Goal: Information Seeking & Learning: Check status

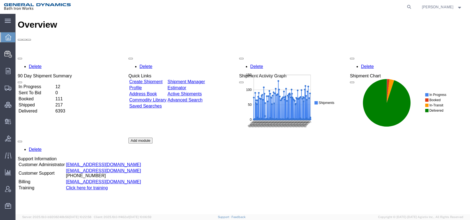
click at [42, 108] on td "Delivered" at bounding box center [36, 111] width 36 height 6
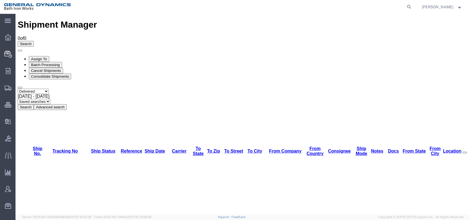
click at [50, 94] on span "[DATE] - [DATE]" at bounding box center [34, 96] width 32 height 5
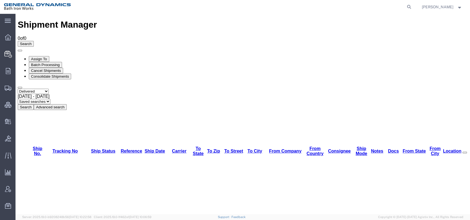
click at [34, 104] on button "Search" at bounding box center [26, 107] width 16 height 6
click at [67, 104] on button "Advanced search" at bounding box center [50, 107] width 33 height 6
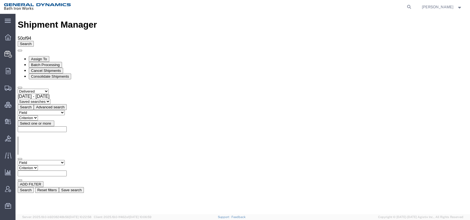
click at [65, 160] on select "Field Account Account Carrier Identifier Actual Delivery Date Actual Ship Date …" at bounding box center [41, 162] width 47 height 5
select select "tocity"
click at [18, 160] on select "Field Account Account Carrier Identifier Actual Delivery Date Actual Ship Date …" at bounding box center [41, 162] width 47 height 5
click at [51, 166] on select "Criterion contains does not contain is is blank is not blank starts with" at bounding box center [34, 168] width 33 height 5
select select "contains"
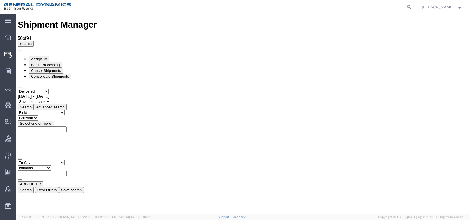
click at [51, 166] on select "Criterion contains does not contain is is blank is not blank starts with" at bounding box center [34, 168] width 33 height 5
type input "B"
type input "[GEOGRAPHIC_DATA]"
click at [34, 187] on button "Search" at bounding box center [26, 190] width 16 height 6
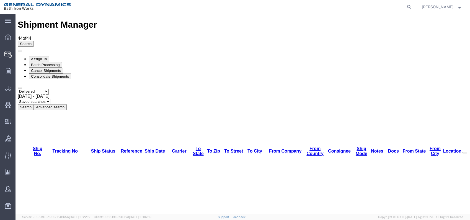
click at [67, 104] on button "Advanced search" at bounding box center [50, 107] width 33 height 6
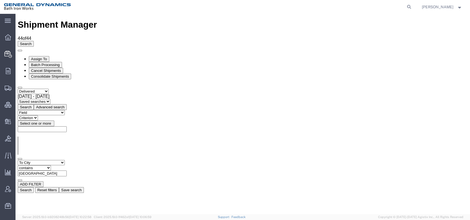
click at [38, 182] on button "ADD FILTER" at bounding box center [31, 185] width 26 height 6
click at [65, 182] on select "Field Account Account Carrier Identifier Actual Delivery Date Actual Ship Date …" at bounding box center [41, 184] width 47 height 5
select select "carriername"
click at [18, 182] on select "Field Account Account Carrier Identifier Actual Delivery Date Actual Ship Date …" at bounding box center [41, 184] width 47 height 5
click at [51, 187] on select "Criterion contains does not contain is is blank is not blank starts with" at bounding box center [34, 189] width 33 height 5
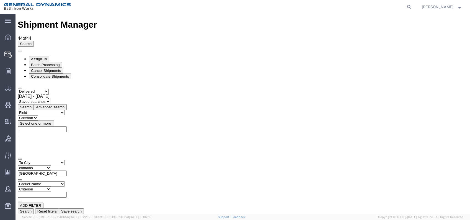
select select "contains"
click at [51, 187] on select "Criterion contains does not contain is is blank is not blank starts with" at bounding box center [34, 189] width 33 height 5
click at [67, 192] on input "text" at bounding box center [42, 195] width 49 height 6
type input "Y"
type input "UPS"
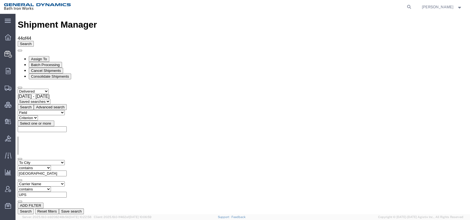
click at [34, 209] on button "Search" at bounding box center [26, 212] width 16 height 6
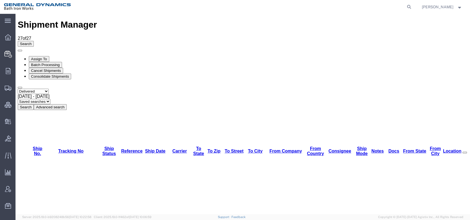
drag, startPoint x: 82, startPoint y: 51, endPoint x: 95, endPoint y: 54, distance: 14.2
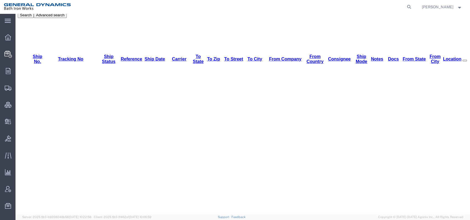
scroll to position [102, 0]
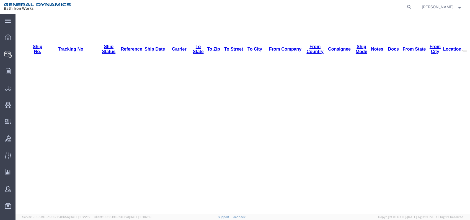
drag, startPoint x: 327, startPoint y: 54, endPoint x: 334, endPoint y: 54, distance: 6.4
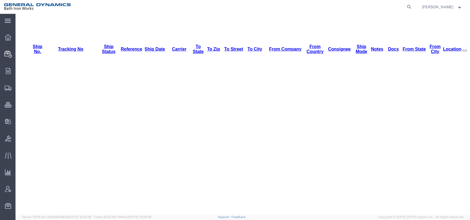
drag, startPoint x: 87, startPoint y: 63, endPoint x: 42, endPoint y: 65, distance: 44.9
copy td "1Z654WA50340116403"
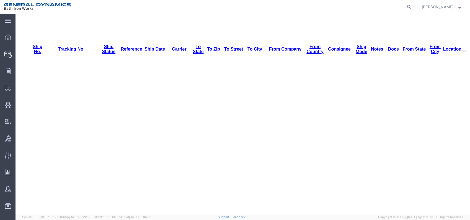
drag, startPoint x: 87, startPoint y: 72, endPoint x: 41, endPoint y: 73, distance: 45.4
copy td "1Z6183510375793948"
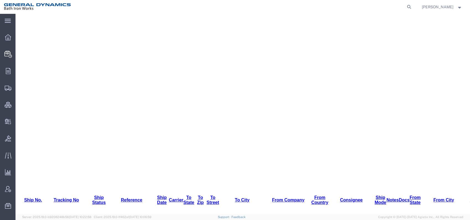
scroll to position [164, 0]
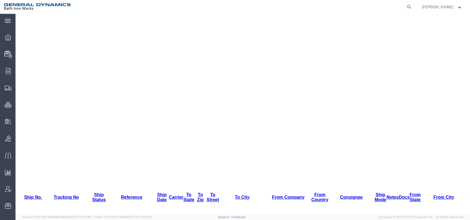
drag, startPoint x: 86, startPoint y: 111, endPoint x: 42, endPoint y: 110, distance: 43.2
copy td "1Z2488X90353552312"
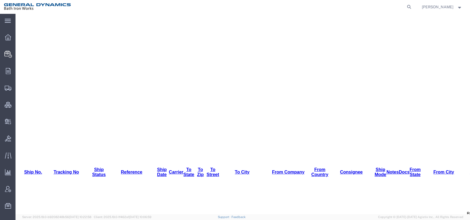
scroll to position [225, 0]
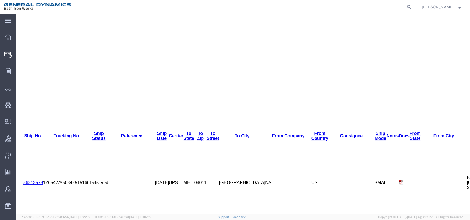
drag, startPoint x: 85, startPoint y: 131, endPoint x: 44, endPoint y: 132, distance: 40.7
copy td "1Z2488X90353681325"
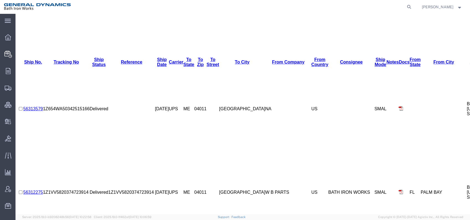
scroll to position [317, 0]
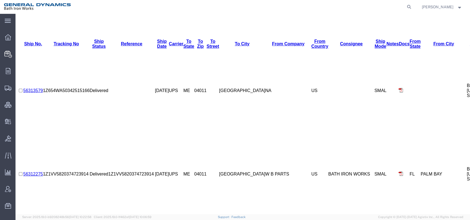
drag, startPoint x: 87, startPoint y: 120, endPoint x: 43, endPoint y: 120, distance: 44.3
copy td "1Z2488X90355753708"
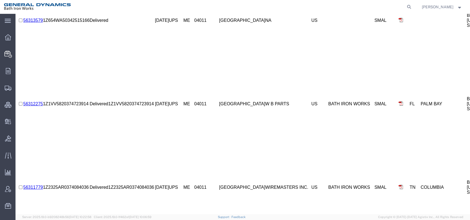
scroll to position [391, 0]
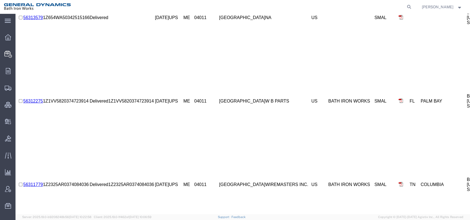
drag, startPoint x: 86, startPoint y: 137, endPoint x: 39, endPoint y: 138, distance: 47.1
drag, startPoint x: 39, startPoint y: 138, endPoint x: 87, endPoint y: 138, distance: 47.9
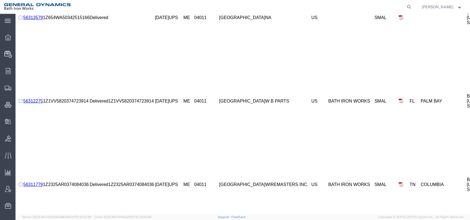
drag, startPoint x: 43, startPoint y: 138, endPoint x: 87, endPoint y: 137, distance: 43.5
copy td "1Z2991030362728222"
drag, startPoint x: 91, startPoint y: 148, endPoint x: 41, endPoint y: 148, distance: 49.8
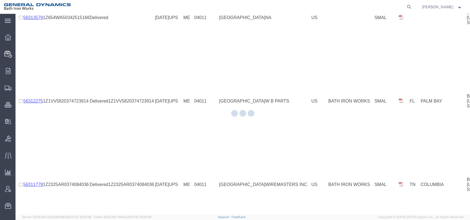
copy td "1Z5768790398844405"
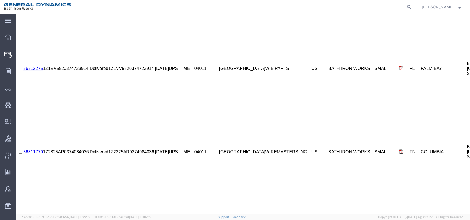
scroll to position [463, 0]
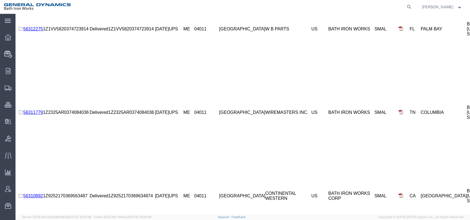
drag, startPoint x: 71, startPoint y: 157, endPoint x: 43, endPoint y: 156, distance: 28.2
copy td "1Z0184970360434110"
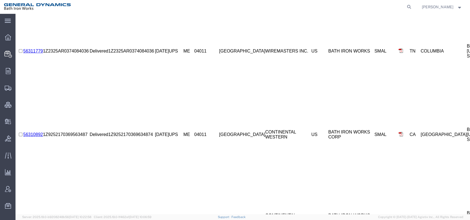
scroll to position [535, 0]
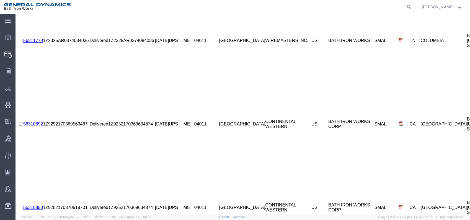
drag, startPoint x: 72, startPoint y: 166, endPoint x: 43, endPoint y: 165, distance: 29.4
copy td "1Z5768790194659368"
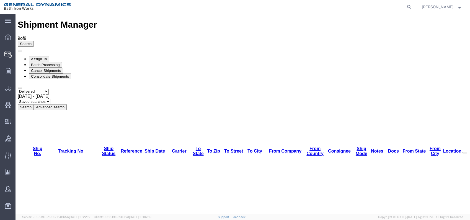
drag, startPoint x: 87, startPoint y: 63, endPoint x: 44, endPoint y: 64, distance: 42.9
copy td "1Z8909670340785268"
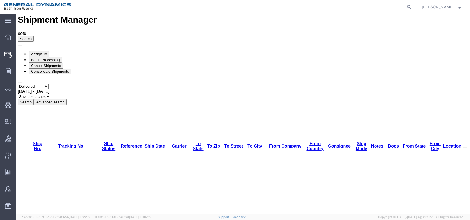
scroll to position [7, 0]
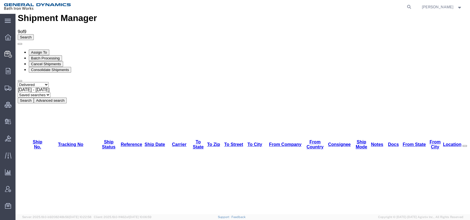
drag, startPoint x: 91, startPoint y: 167, endPoint x: 41, endPoint y: 167, distance: 49.5
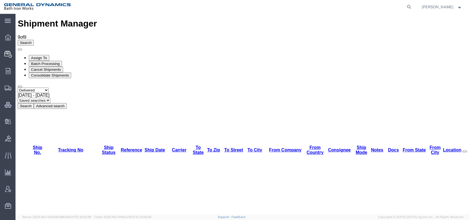
scroll to position [0, 0]
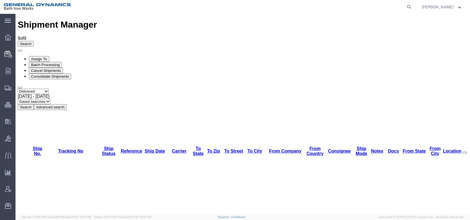
click at [465, 153] on span at bounding box center [465, 153] width 0 height 0
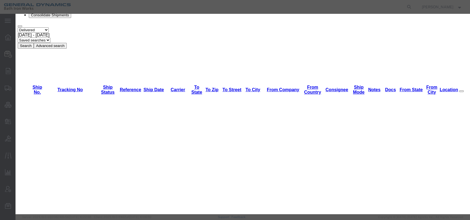
scroll to position [28, 0]
drag, startPoint x: 168, startPoint y: 81, endPoint x: 259, endPoint y: 59, distance: 93.4
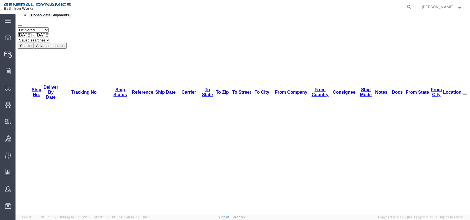
scroll to position [0, 0]
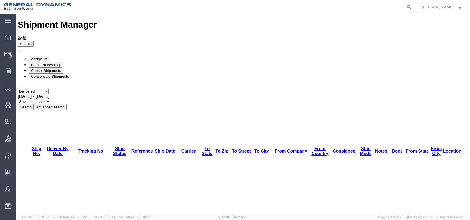
drag, startPoint x: 53, startPoint y: 51, endPoint x: 73, endPoint y: 52, distance: 19.4
click at [67, 104] on button "Advanced search" at bounding box center [50, 107] width 33 height 6
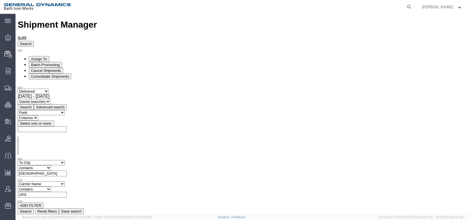
click at [50, 99] on select "Saved searches" at bounding box center [34, 101] width 33 height 5
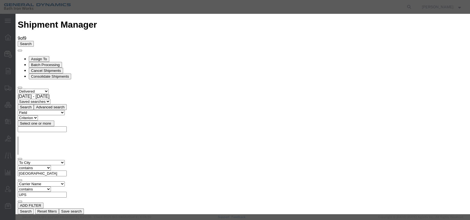
drag, startPoint x: 263, startPoint y: 67, endPoint x: 198, endPoint y: 70, distance: 64.9
drag, startPoint x: 183, startPoint y: 84, endPoint x: 267, endPoint y: 63, distance: 85.9
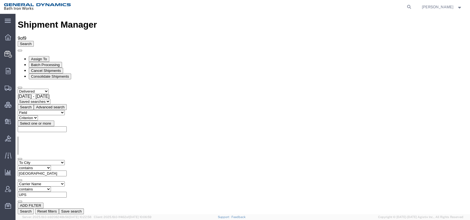
drag, startPoint x: 53, startPoint y: 92, endPoint x: 66, endPoint y: 93, distance: 12.8
drag, startPoint x: 91, startPoint y: 94, endPoint x: 115, endPoint y: 94, distance: 23.5
drag, startPoint x: 66, startPoint y: 94, endPoint x: 59, endPoint y: 94, distance: 6.9
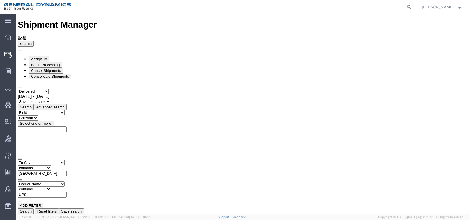
drag, startPoint x: 61, startPoint y: 152, endPoint x: 101, endPoint y: 151, distance: 40.4
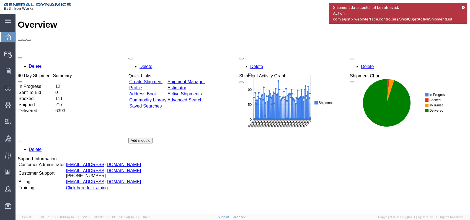
click at [40, 81] on div "Delete 90 Day Shipment Summary In Progress 12 Sent To Bid 0 Booked 111 Shipped …" at bounding box center [243, 138] width 450 height 166
click at [39, 108] on td "Delivered" at bounding box center [36, 111] width 36 height 6
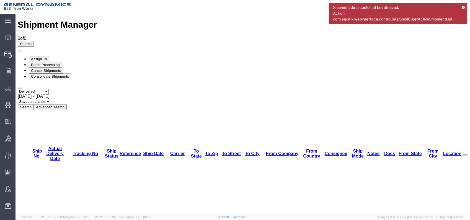
drag, startPoint x: 58, startPoint y: 51, endPoint x: 62, endPoint y: 51, distance: 4.7
click at [121, 94] on div "[DATE] - [DATE]" at bounding box center [243, 96] width 450 height 5
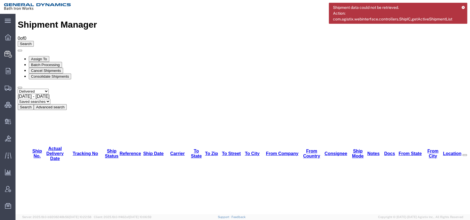
click at [67, 104] on button "Advanced search" at bounding box center [50, 107] width 33 height 6
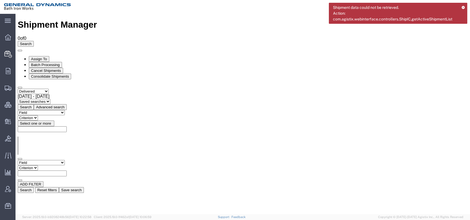
click at [34, 187] on button "Search" at bounding box center [26, 190] width 16 height 6
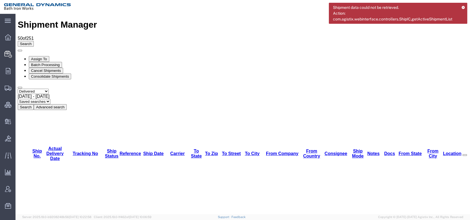
click at [67, 104] on button "Advanced search" at bounding box center [50, 107] width 33 height 6
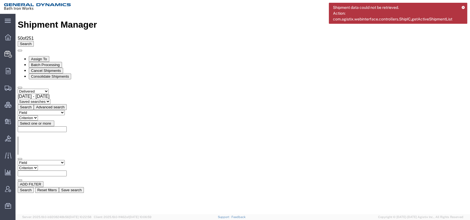
click at [65, 160] on select "Field Account Account Carrier Identifier Actual Delivery Date Actual Ship Date …" at bounding box center [41, 162] width 47 height 5
select select "deliverbydate"
click at [18, 160] on select "Field Account Account Carrier Identifier Actual Delivery Date Actual Ship Date …" at bounding box center [41, 162] width 47 height 5
click at [43, 166] on select "Criterion equal greater is blank is not blank lesser" at bounding box center [30, 168] width 25 height 5
select select "equal"
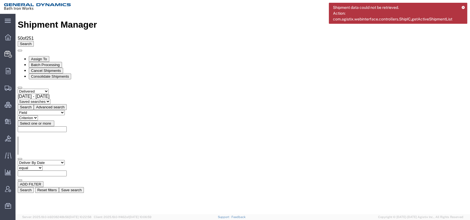
click at [43, 166] on select "Criterion equal greater is blank is not blank lesser" at bounding box center [30, 168] width 25 height 5
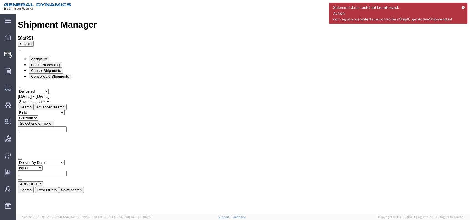
type input "[DATE]"
click at [34, 187] on button "Search" at bounding box center [26, 190] width 16 height 6
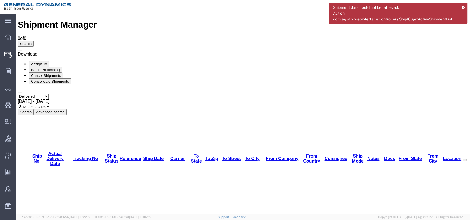
click at [20, 51] on icon "button" at bounding box center [20, 51] width 0 height 0
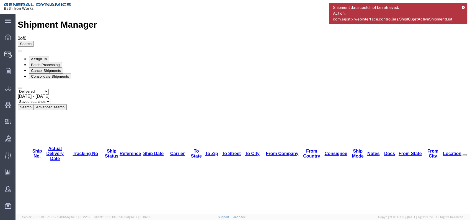
click at [67, 104] on button "Advanced search" at bounding box center [50, 107] width 33 height 6
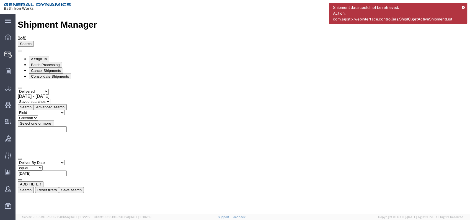
click at [65, 160] on select "Field Account Account Carrier Identifier Actual Delivery Date Actual Ship Date …" at bounding box center [41, 162] width 47 height 5
select select "actualdeliverydate"
click at [18, 160] on select "Field Account Account Carrier Identifier Actual Delivery Date Actual Ship Date …" at bounding box center [41, 162] width 47 height 5
click at [67, 171] on input "text" at bounding box center [42, 174] width 49 height 6
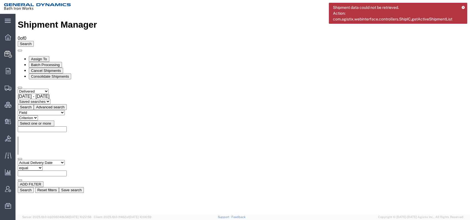
type input "[DATE]"
click at [34, 187] on button "Search" at bounding box center [26, 190] width 16 height 6
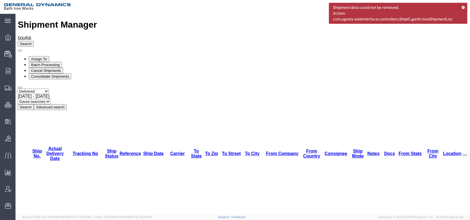
click at [67, 104] on button "Advanced search" at bounding box center [50, 107] width 33 height 6
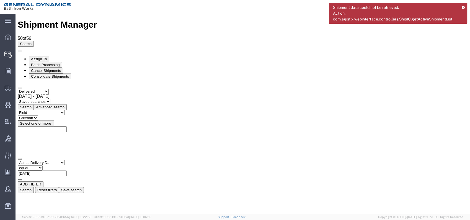
click at [43, 182] on button "ADD FILTER" at bounding box center [31, 185] width 26 height 6
drag, startPoint x: 61, startPoint y: 83, endPoint x: 45, endPoint y: 69, distance: 21.0
click at [45, 182] on select "Field Account Account Carrier Identifier Actual Delivery Date Actual Ship Date …" at bounding box center [41, 184] width 47 height 5
select select "carriername"
click at [18, 182] on select "Field Account Account Carrier Identifier Actual Delivery Date Actual Ship Date …" at bounding box center [41, 184] width 47 height 5
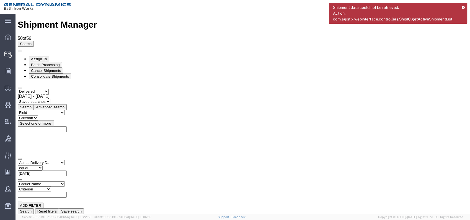
click at [51, 187] on select "Criterion contains does not contain is is blank is not blank starts with" at bounding box center [34, 189] width 33 height 5
select select "contains"
click at [51, 187] on select "Criterion contains does not contain is is blank is not blank starts with" at bounding box center [34, 189] width 33 height 5
click at [67, 192] on input "text" at bounding box center [42, 195] width 49 height 6
type input "UPS"
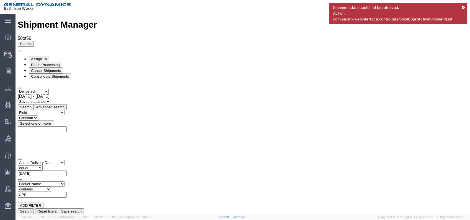
click at [34, 209] on button "Search" at bounding box center [26, 212] width 16 height 6
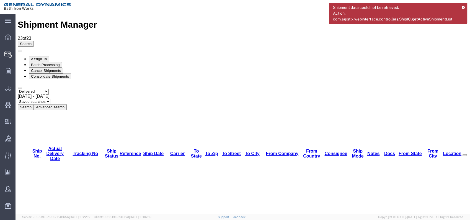
drag, startPoint x: 100, startPoint y: 146, endPoint x: 66, endPoint y: 148, distance: 34.1
drag, startPoint x: 100, startPoint y: 53, endPoint x: 105, endPoint y: 52, distance: 5.9
drag, startPoint x: 62, startPoint y: 53, endPoint x: 62, endPoint y: 65, distance: 11.6
